Goal: Information Seeking & Learning: Understand process/instructions

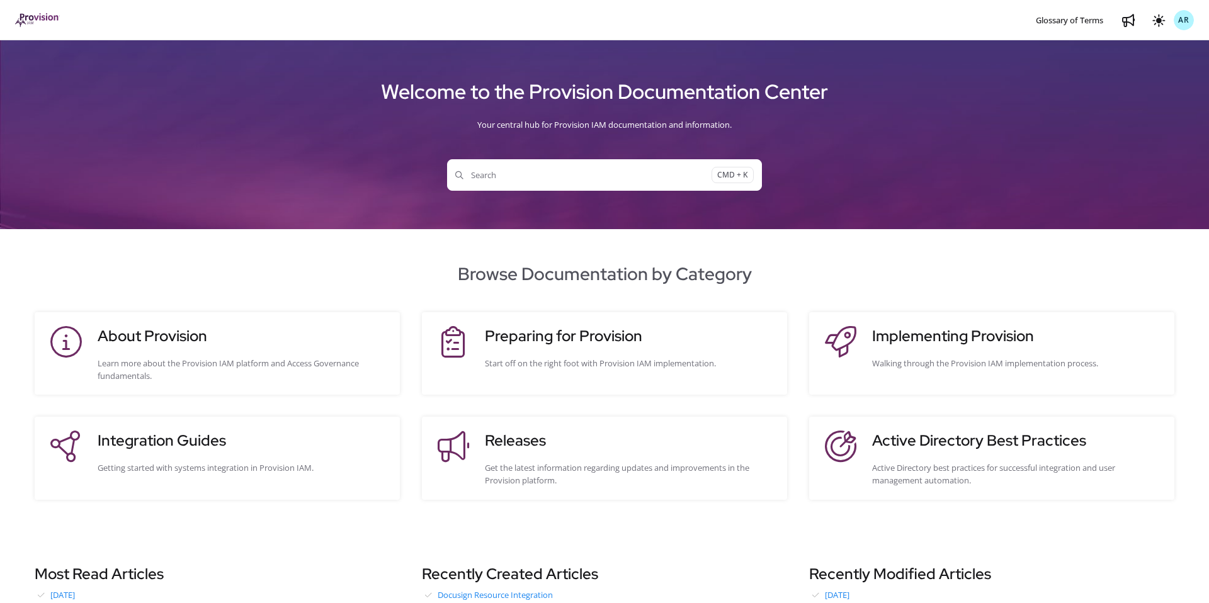
click at [239, 448] on h3 "Integration Guides" at bounding box center [243, 440] width 290 height 23
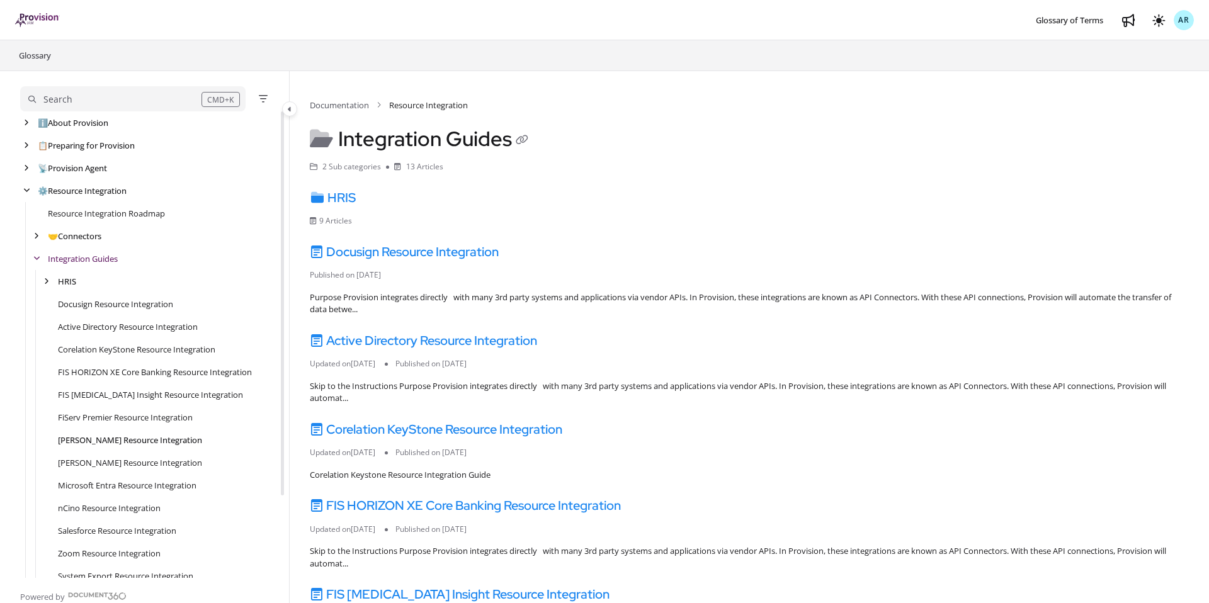
scroll to position [23, 0]
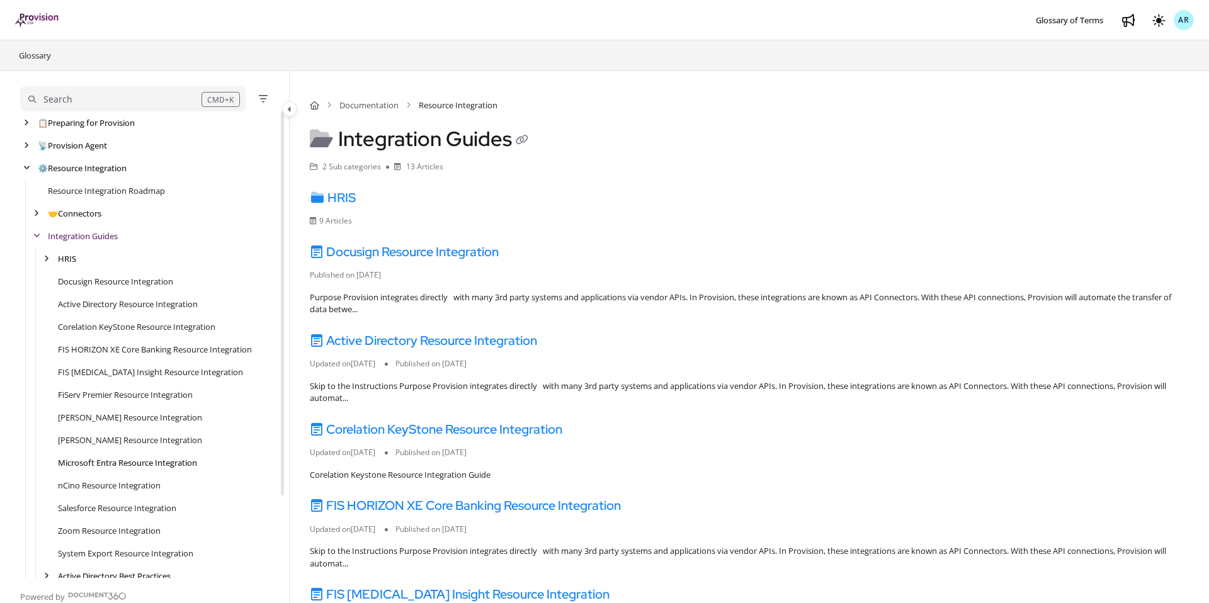
click at [107, 463] on link "Microsoft Entra Resource Integration" at bounding box center [127, 463] width 139 height 13
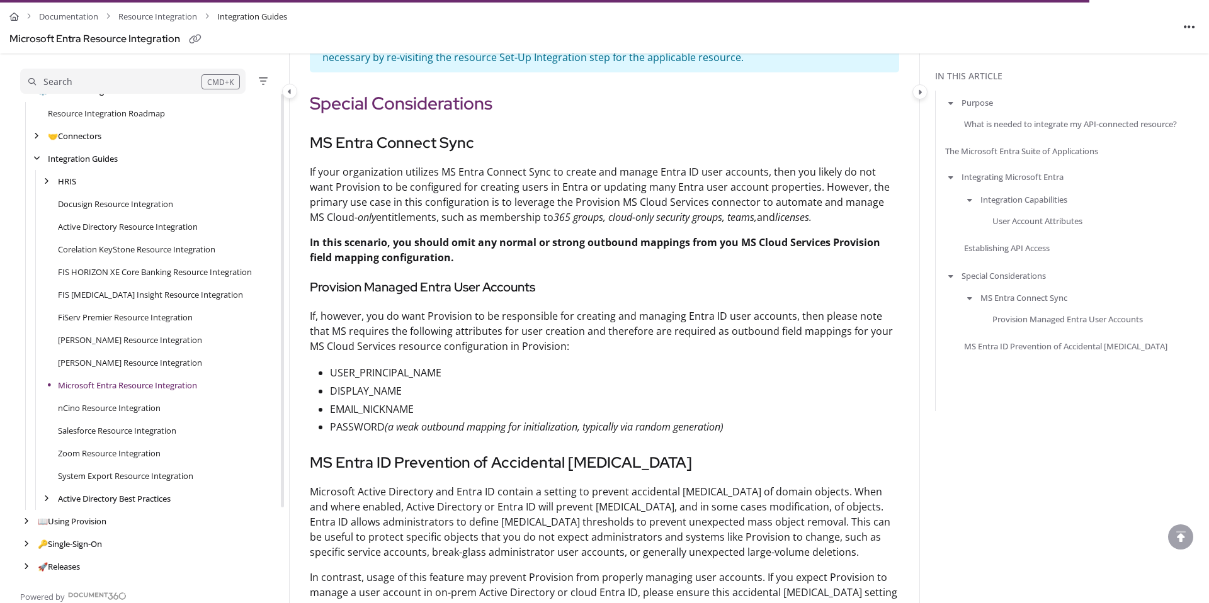
scroll to position [3064, 0]
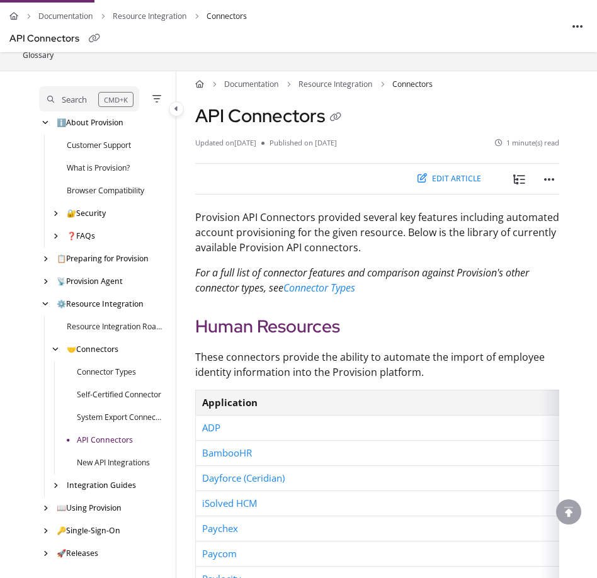
scroll to position [219, 0]
